Goal: Book appointment/travel/reservation

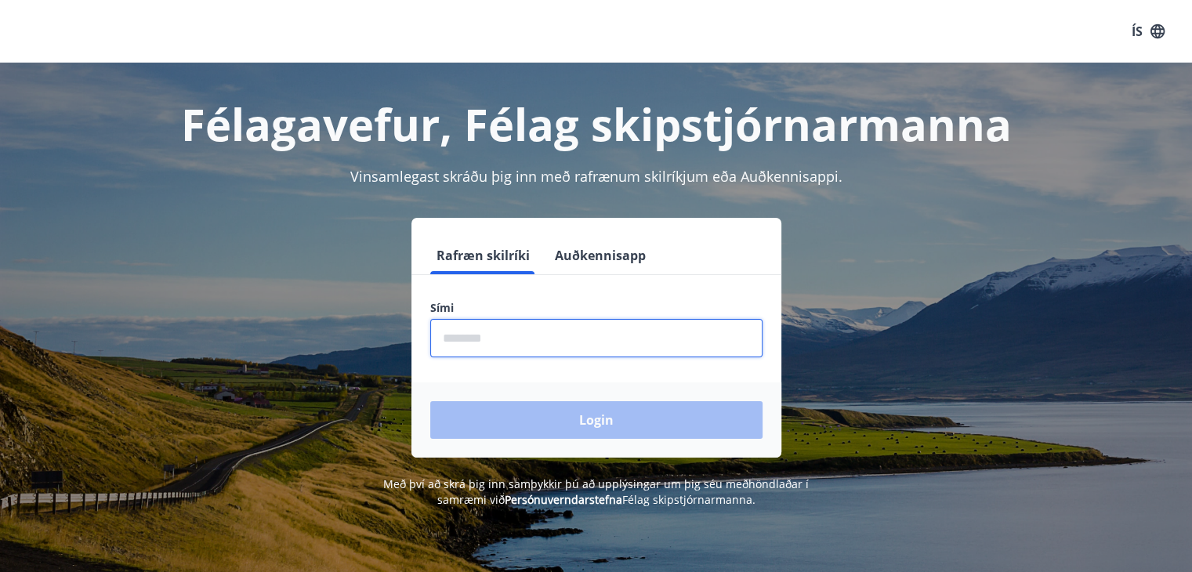
click at [646, 331] on input "phone" at bounding box center [596, 338] width 332 height 38
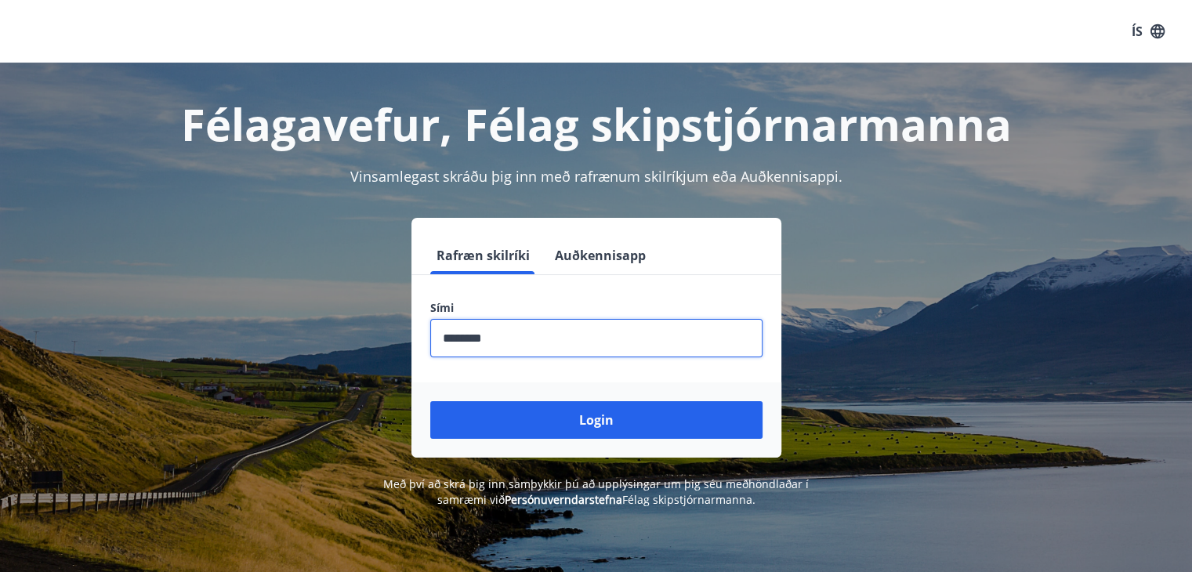
type input "********"
click at [430, 401] on button "Login" at bounding box center [596, 420] width 332 height 38
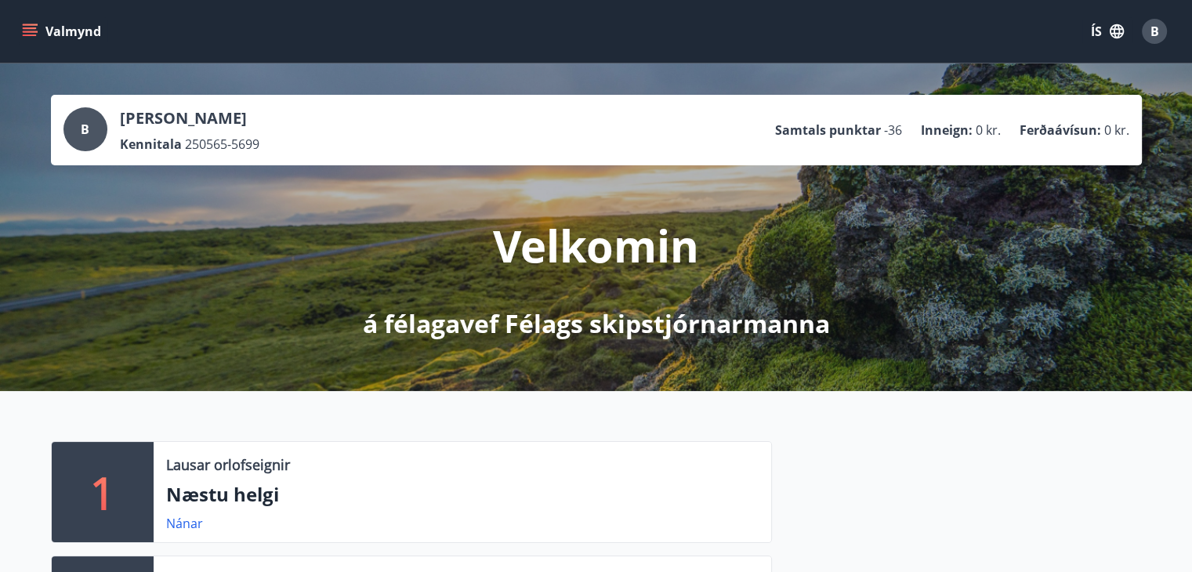
click at [32, 23] on button "Valmynd" at bounding box center [63, 31] width 89 height 28
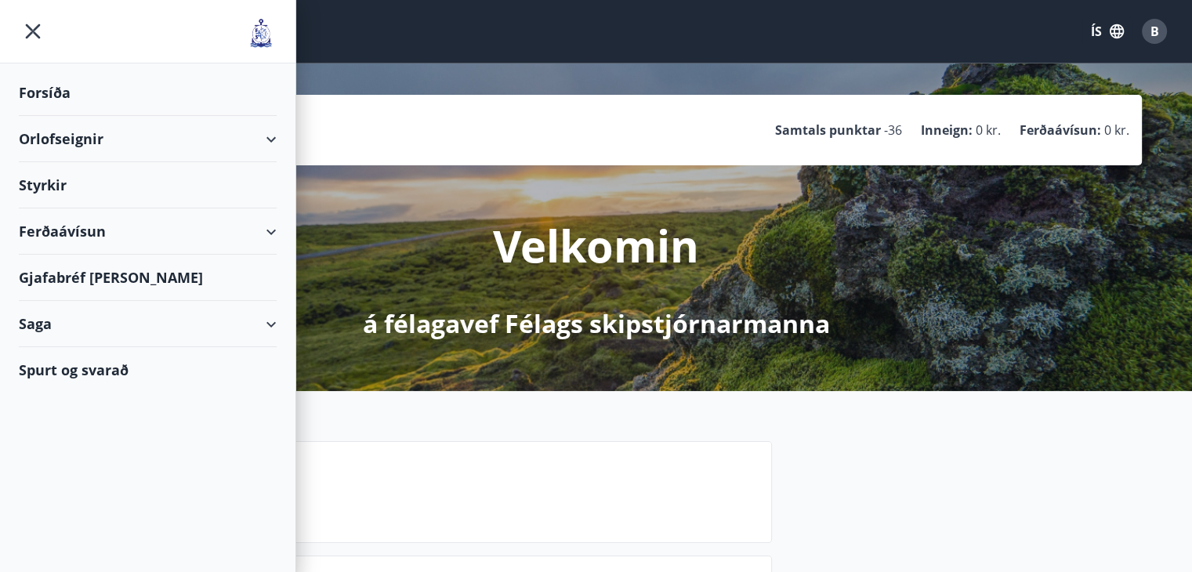
click at [272, 139] on div "Orlofseignir" at bounding box center [148, 139] width 258 height 46
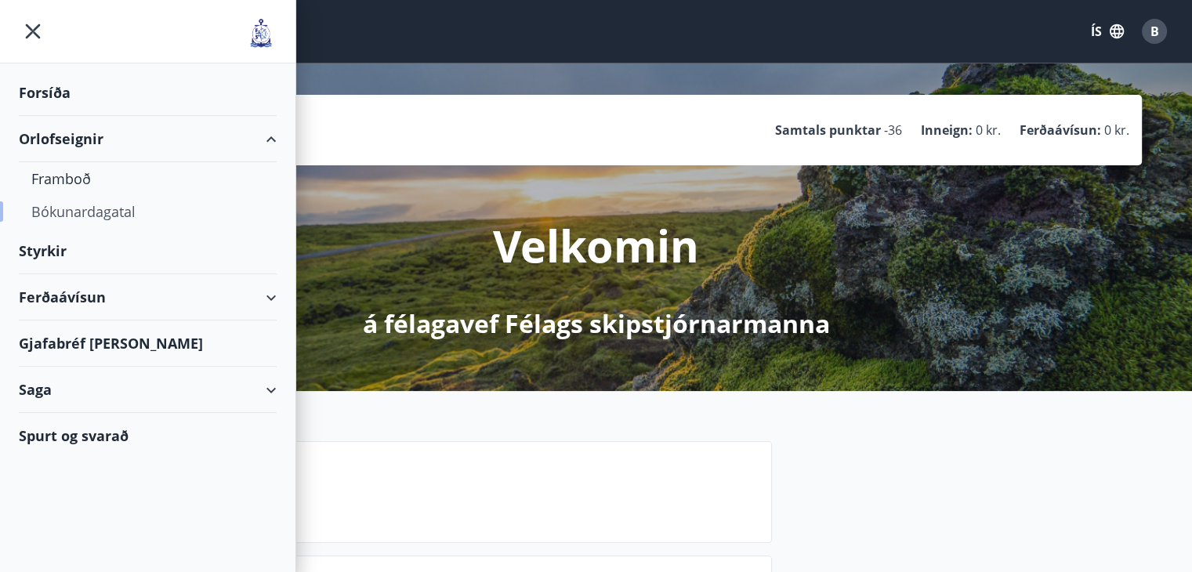
click at [118, 207] on div "Bókunardagatal" at bounding box center [147, 211] width 233 height 33
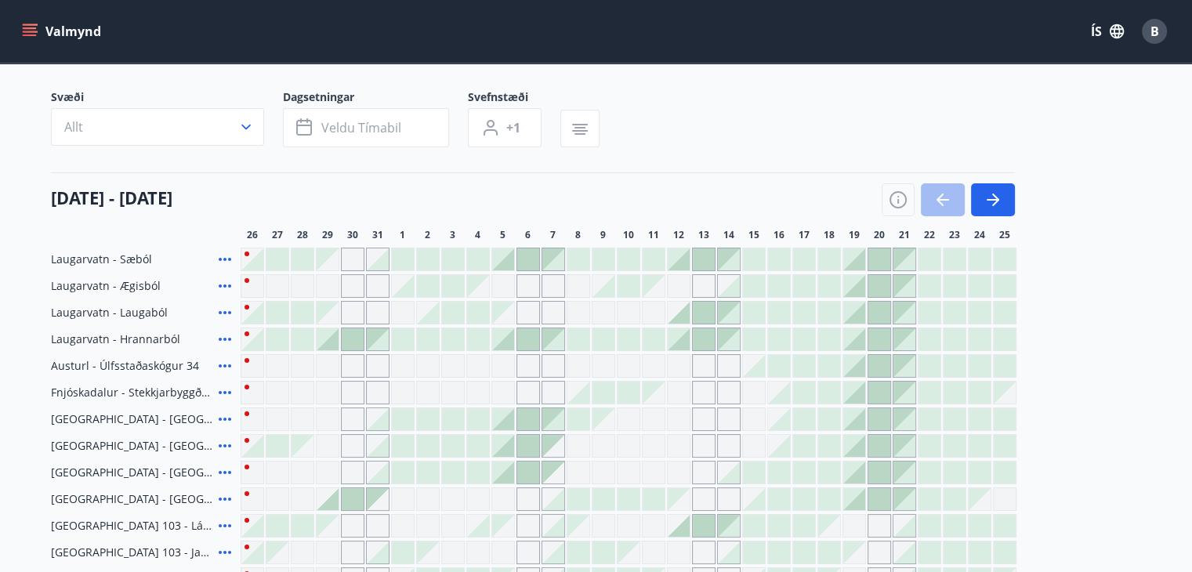
scroll to position [94, 0]
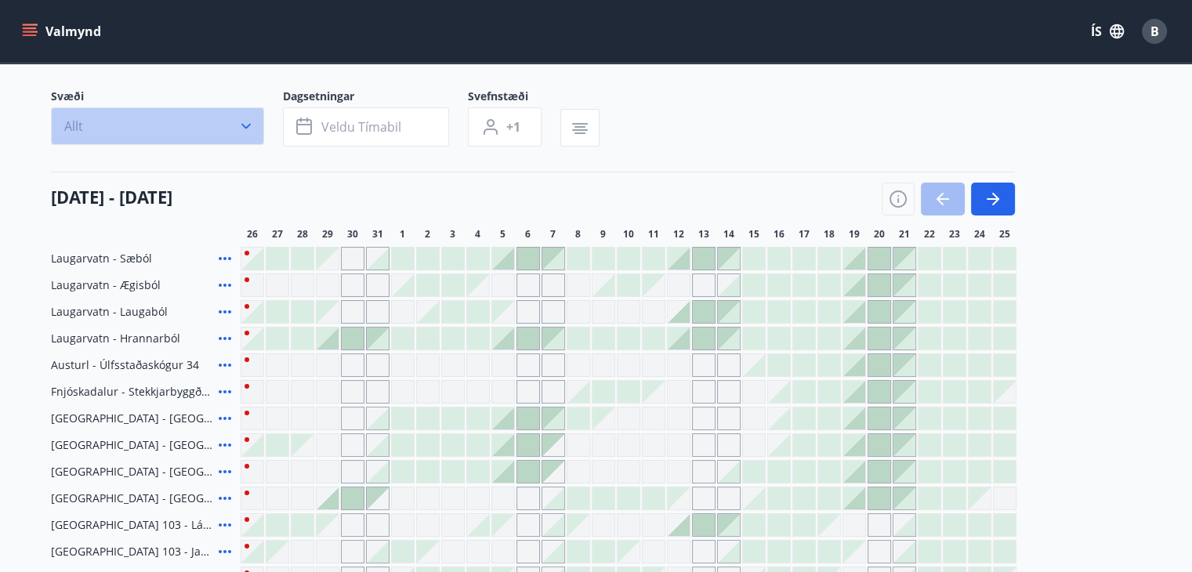
click at [244, 125] on icon "button" at bounding box center [245, 126] width 9 height 5
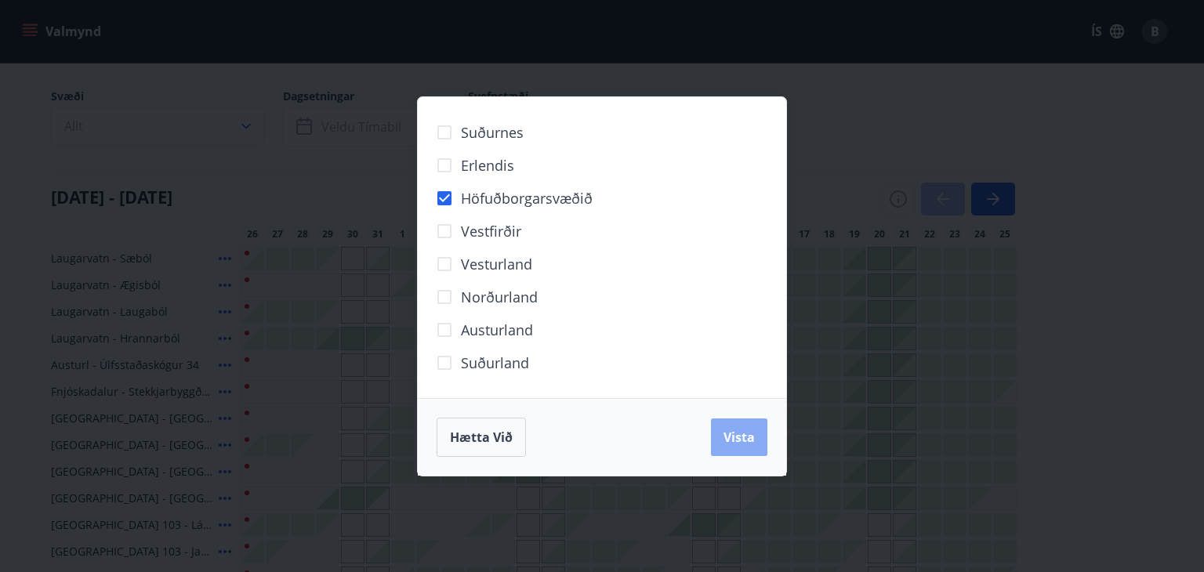
click at [739, 433] on span "Vista" at bounding box center [738, 437] width 31 height 17
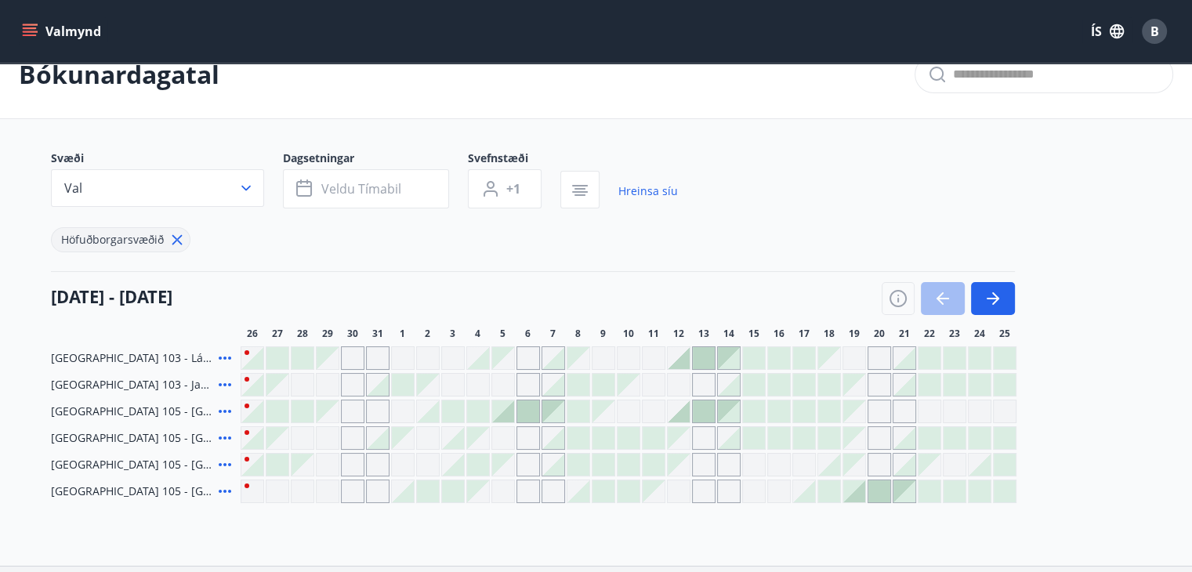
scroll to position [25, 0]
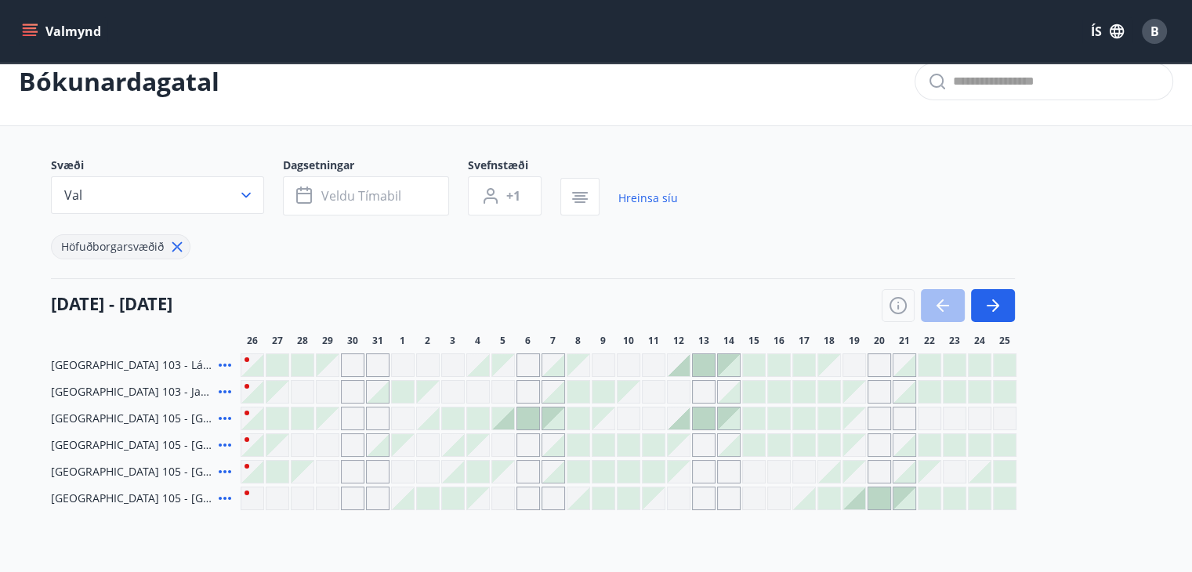
click at [27, 36] on icon "menu" at bounding box center [30, 32] width 16 height 16
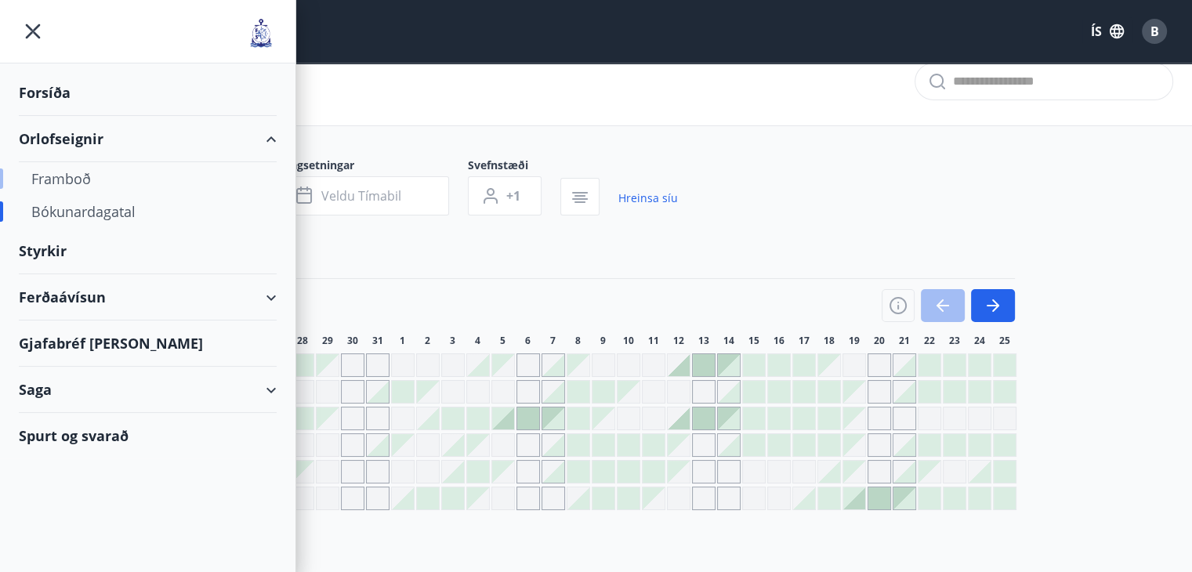
click at [73, 176] on div "Framboð" at bounding box center [147, 178] width 233 height 33
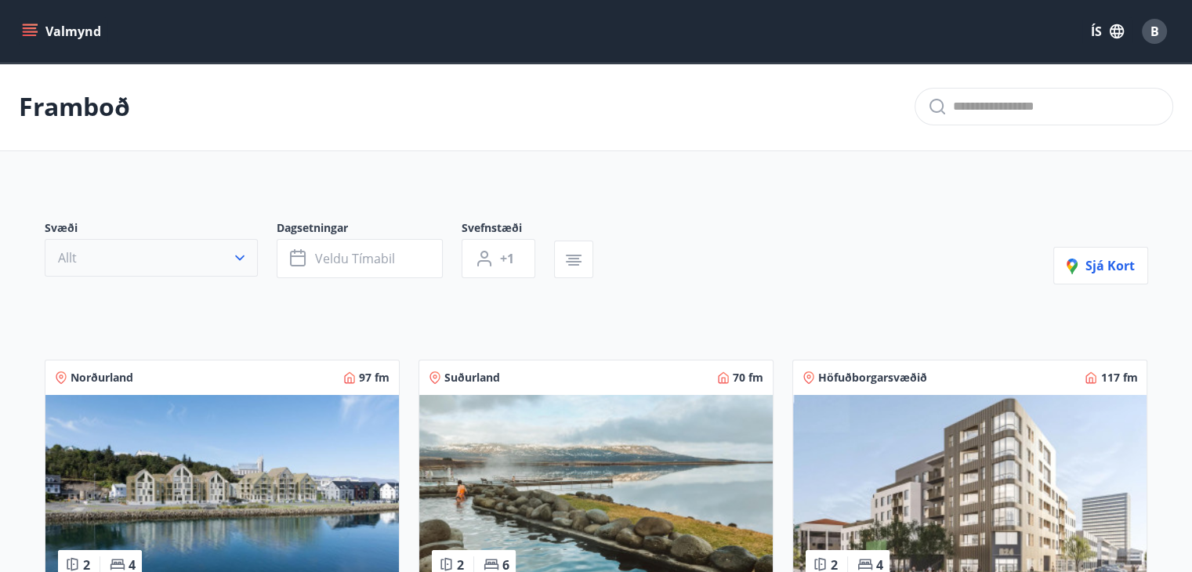
click at [238, 255] on icon "button" at bounding box center [240, 258] width 16 height 16
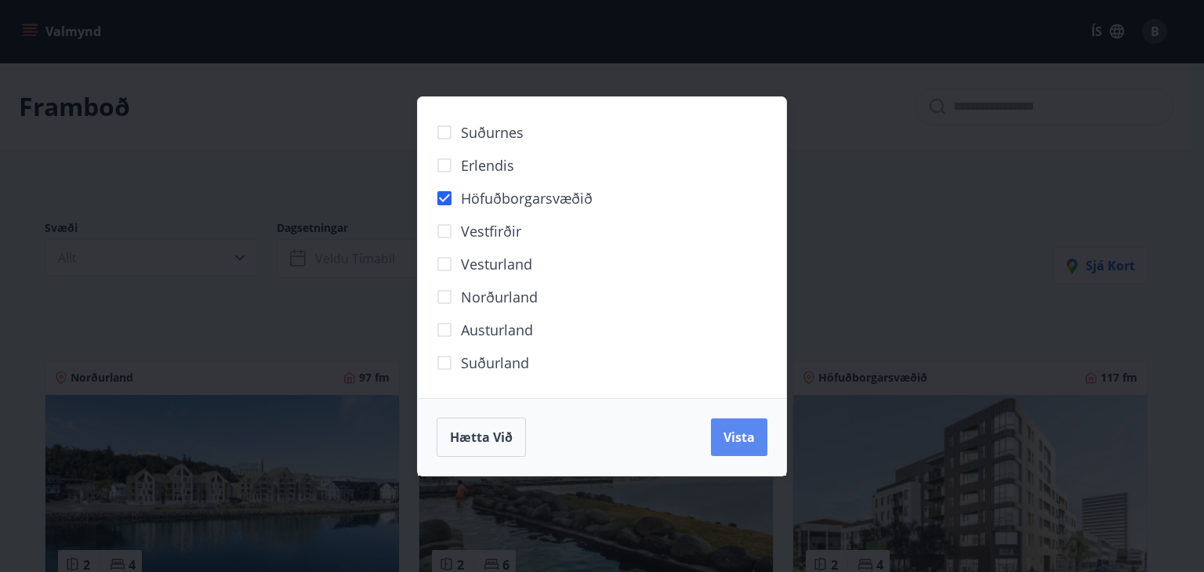
click at [742, 429] on span "Vista" at bounding box center [738, 437] width 31 height 17
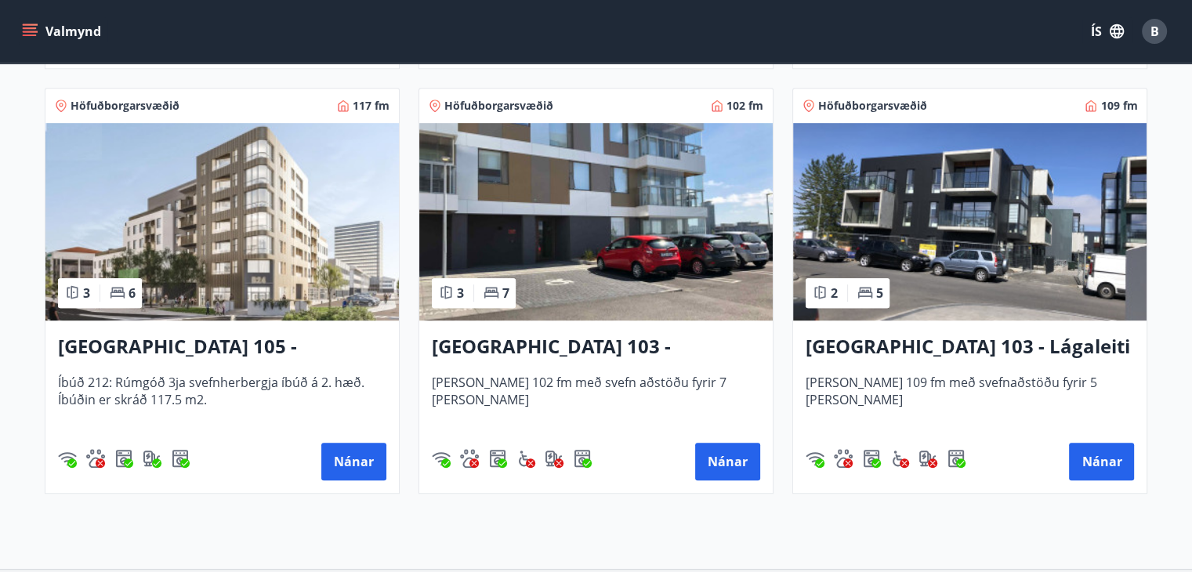
scroll to position [737, 0]
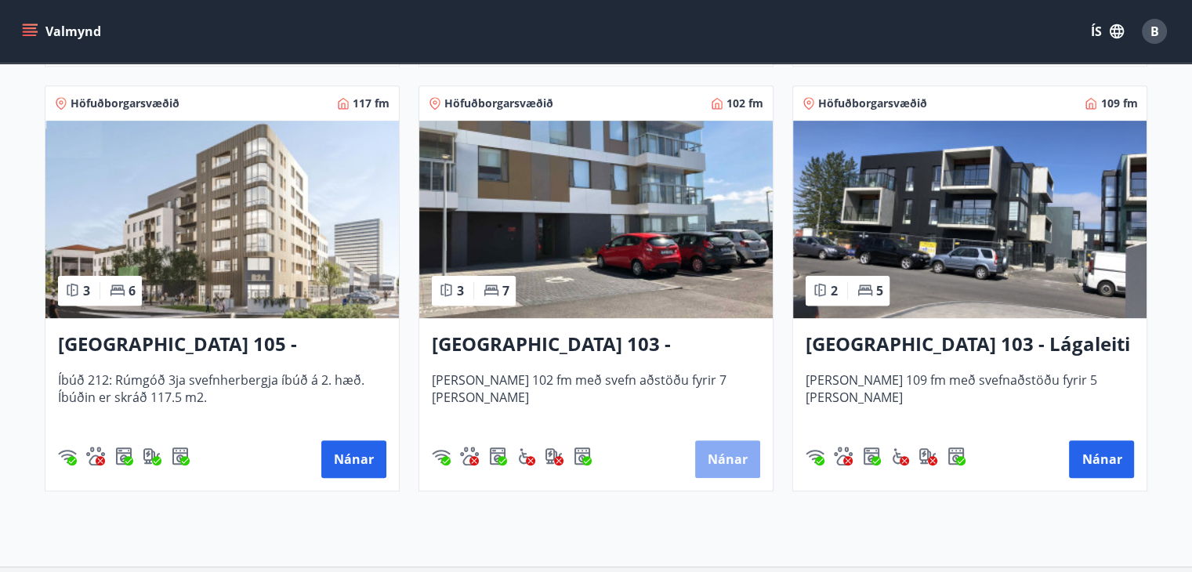
click at [741, 455] on button "Nánar" at bounding box center [727, 459] width 65 height 38
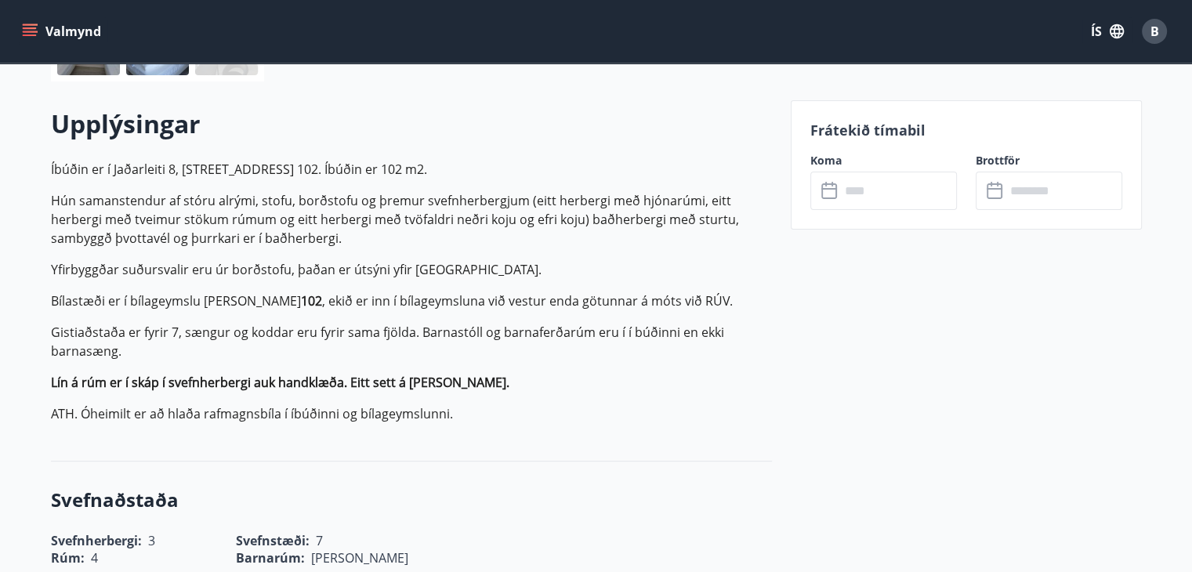
scroll to position [447, 0]
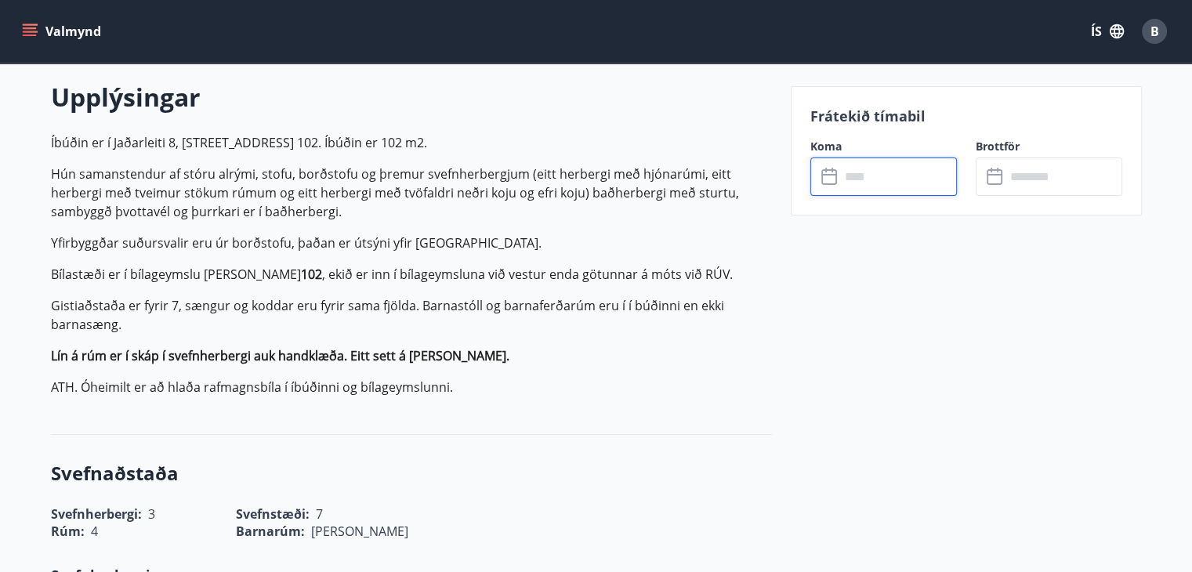
click at [925, 184] on input "text" at bounding box center [898, 177] width 117 height 38
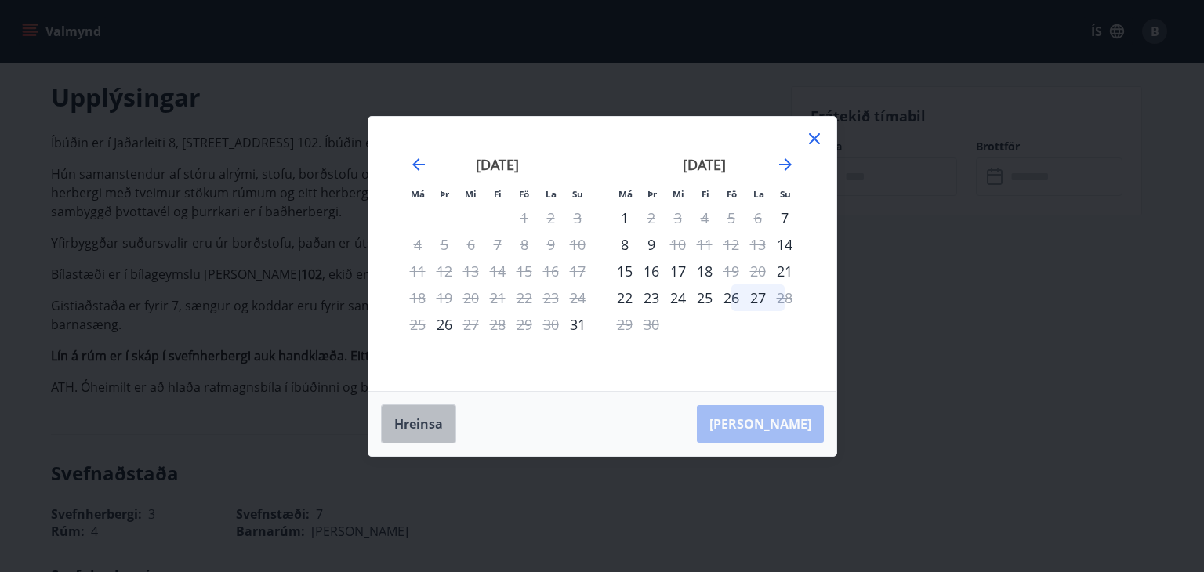
click at [440, 416] on button "Hreinsa" at bounding box center [418, 423] width 75 height 39
click at [812, 143] on icon at bounding box center [814, 138] width 19 height 19
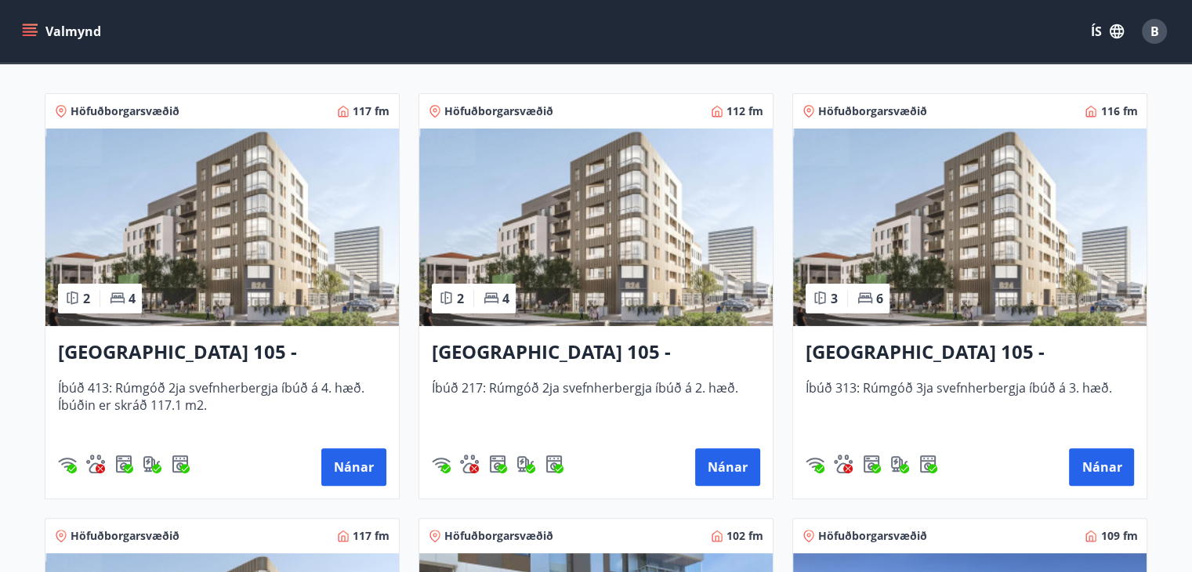
scroll to position [349, 0]
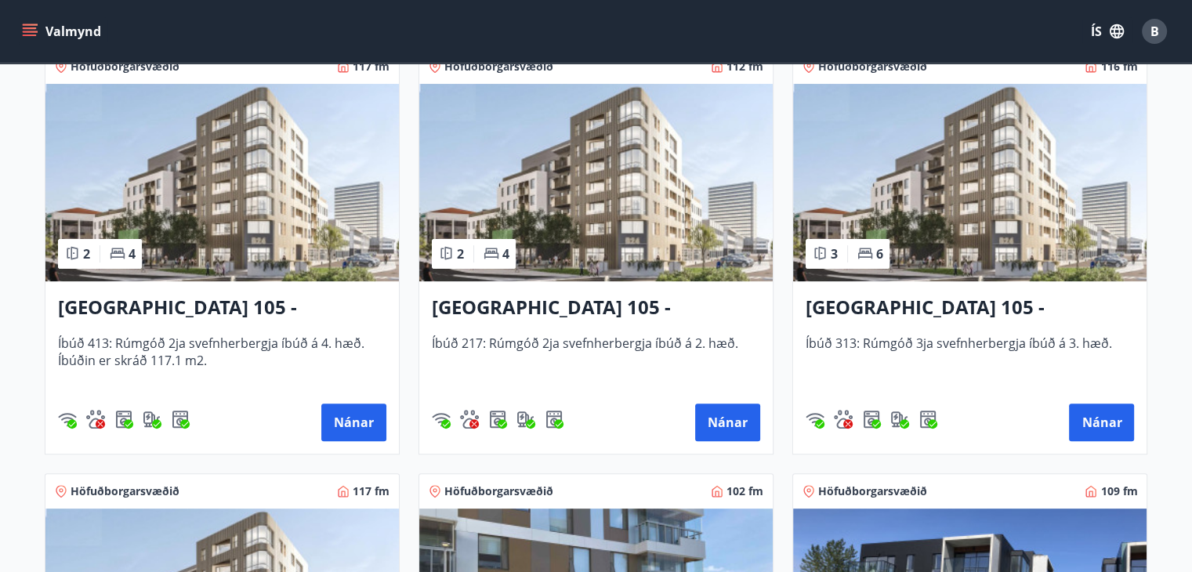
click at [1011, 307] on h3 "[GEOGRAPHIC_DATA] 105 - [GEOGRAPHIC_DATA] 24, 313" at bounding box center [970, 308] width 328 height 28
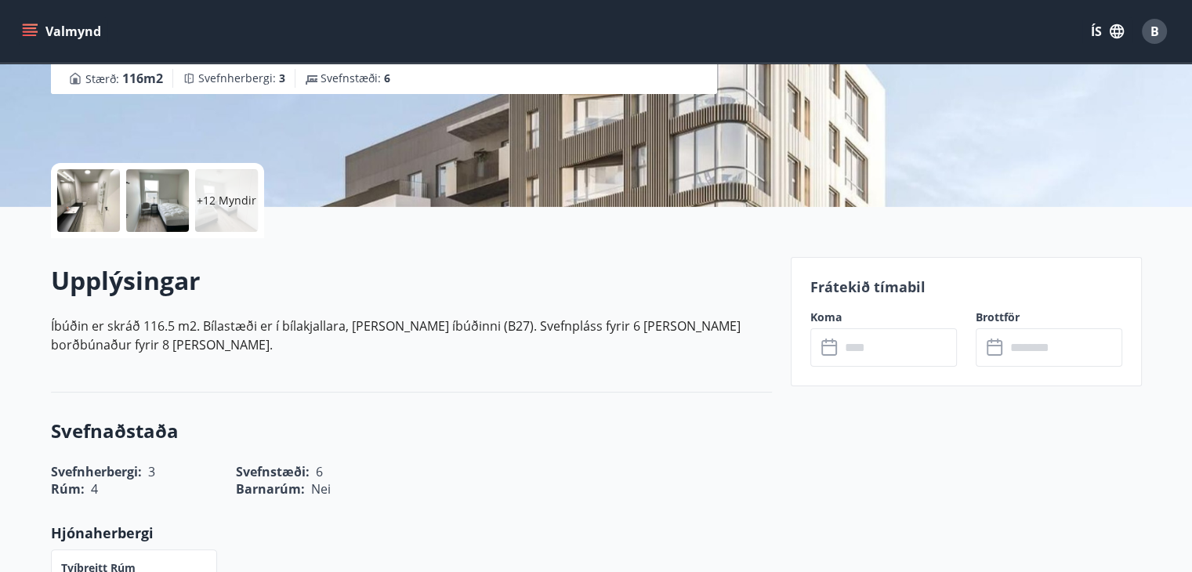
scroll to position [351, 0]
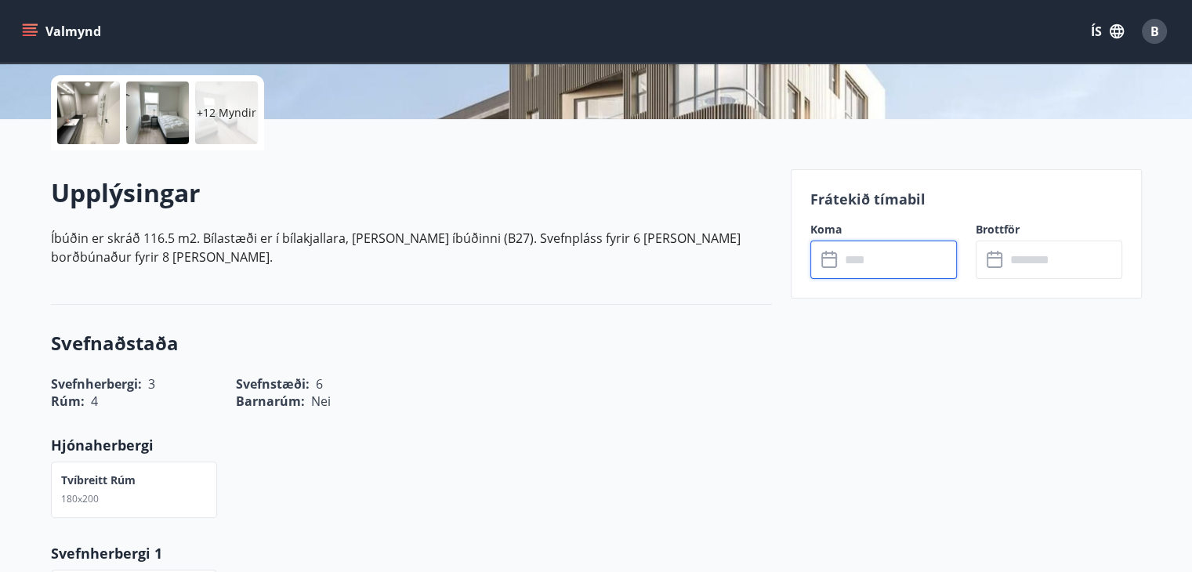
click at [876, 255] on input "text" at bounding box center [898, 260] width 117 height 38
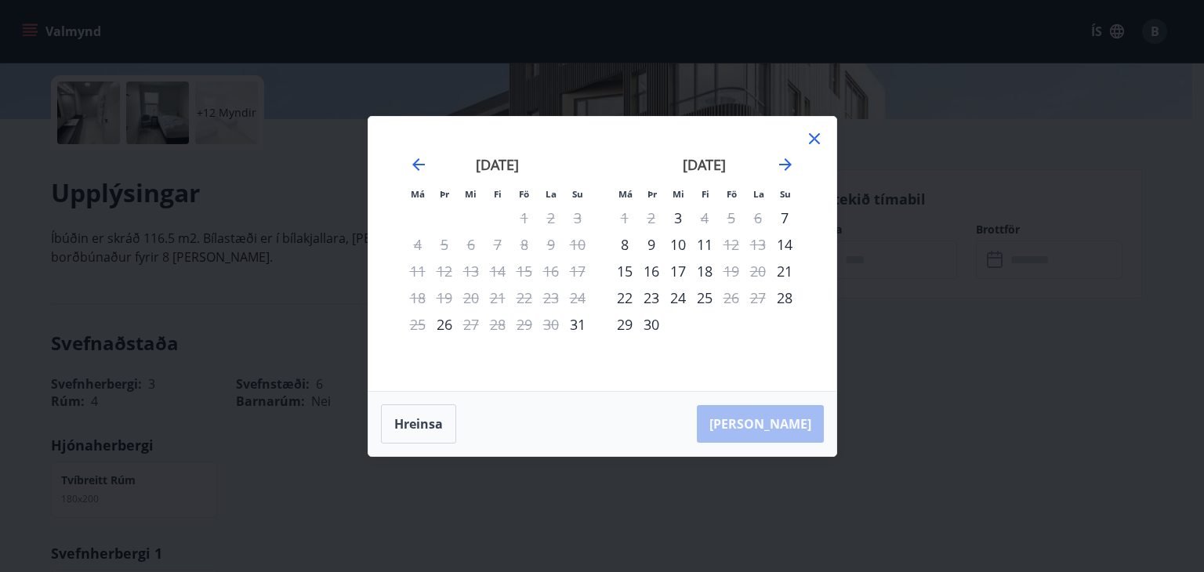
click at [815, 139] on icon at bounding box center [814, 138] width 11 height 11
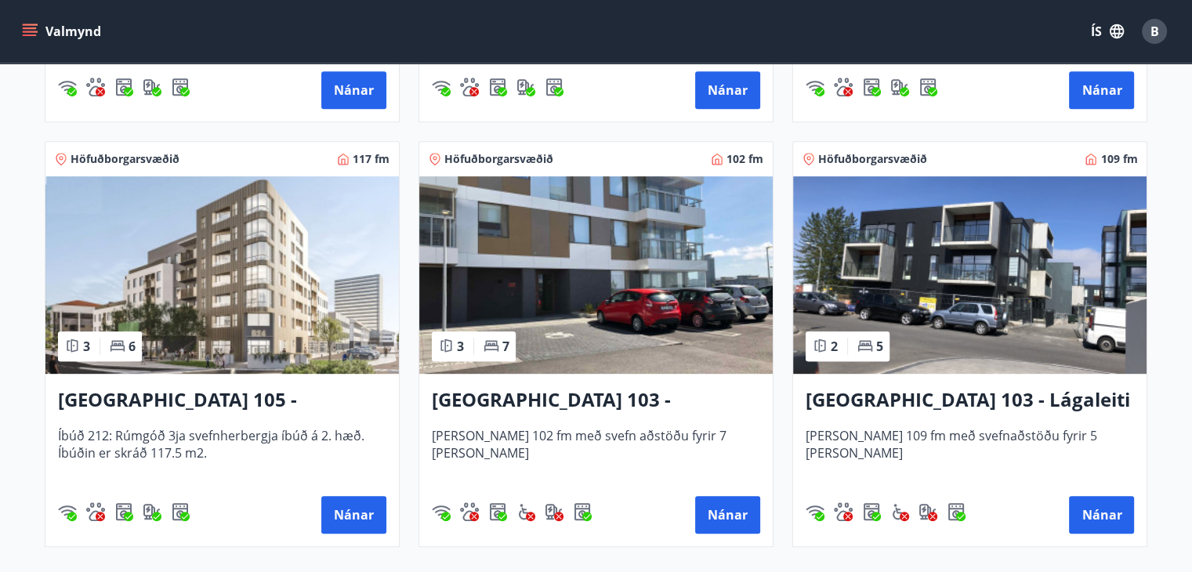
scroll to position [758, 0]
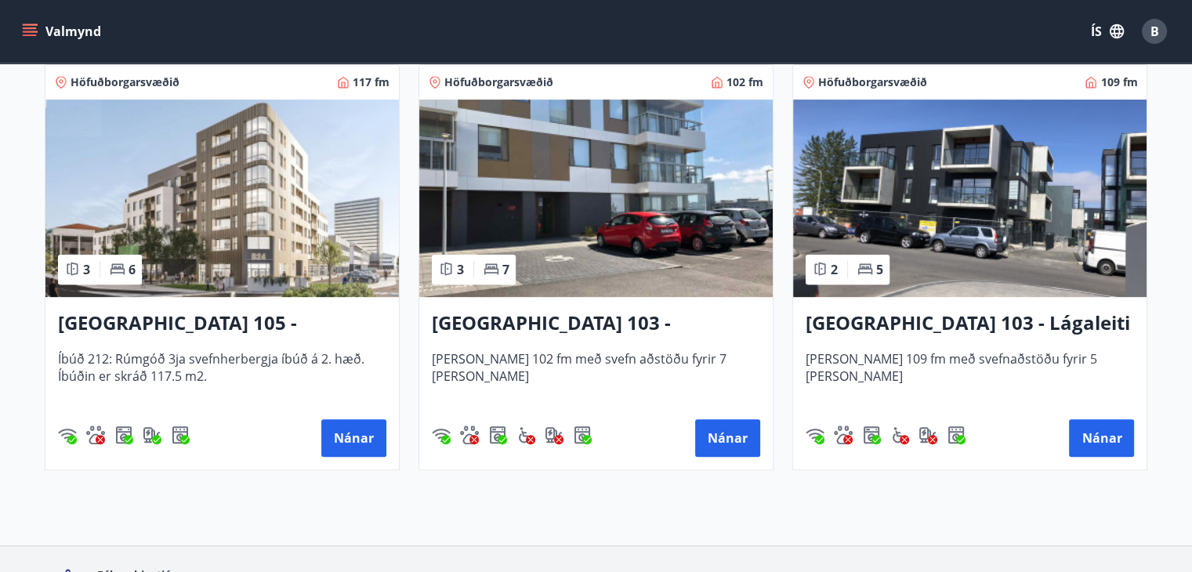
click at [575, 321] on h3 "[GEOGRAPHIC_DATA] 103 - Jaðarleiti 8" at bounding box center [596, 324] width 328 height 28
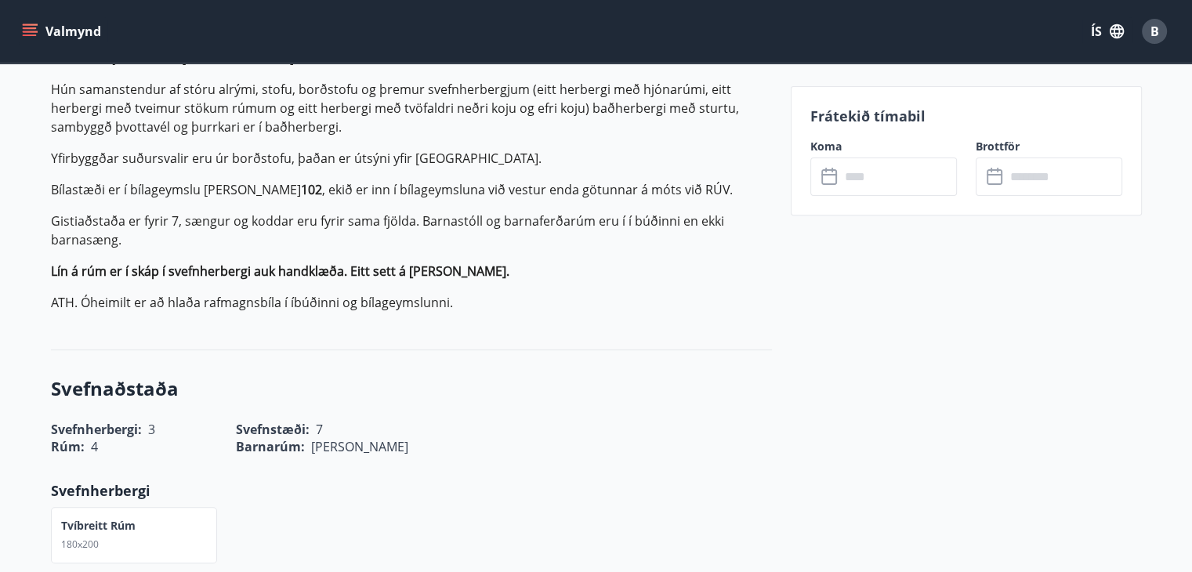
scroll to position [542, 0]
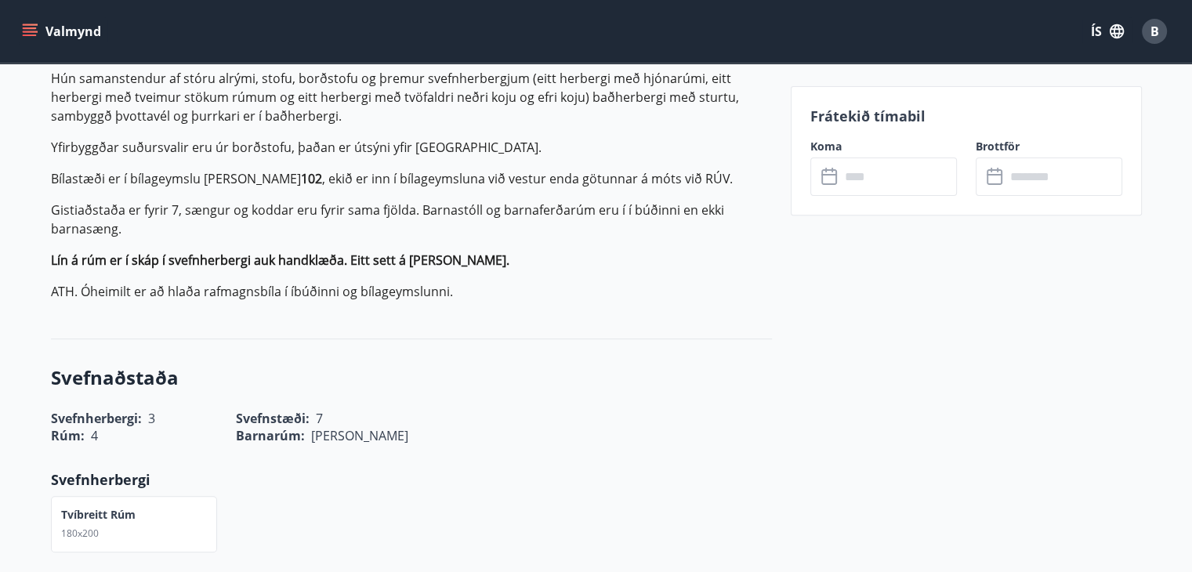
click at [898, 189] on input "text" at bounding box center [898, 177] width 117 height 38
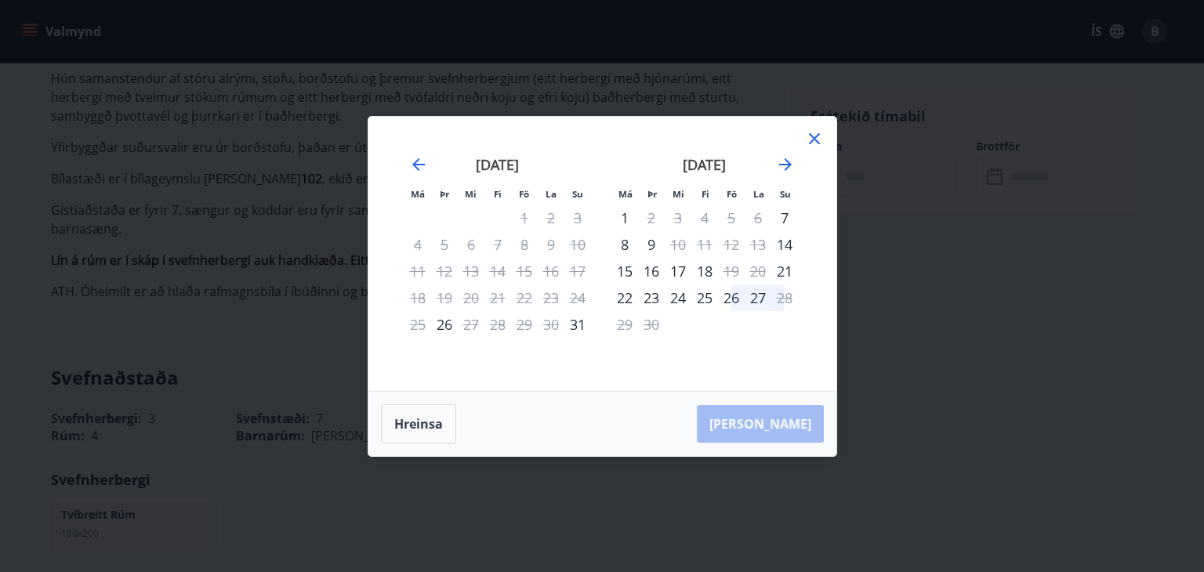
click at [813, 139] on icon at bounding box center [814, 138] width 11 height 11
